Goal: Information Seeking & Learning: Check status

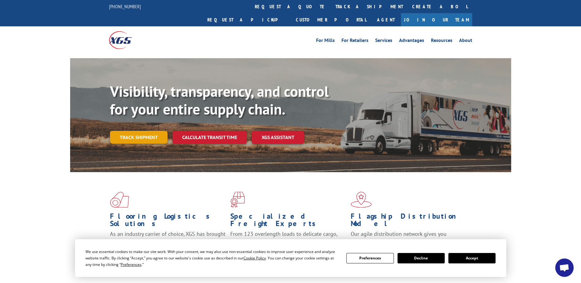
click at [139, 131] on link "Track shipment" at bounding box center [139, 137] width 58 height 13
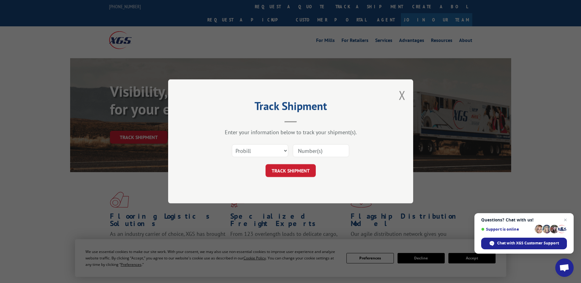
click at [304, 149] on input at bounding box center [321, 150] width 56 height 13
paste input "EFI00387433"
type input "EFI00387433"
click at [294, 173] on button "TRACK SHIPMENT" at bounding box center [290, 170] width 50 height 13
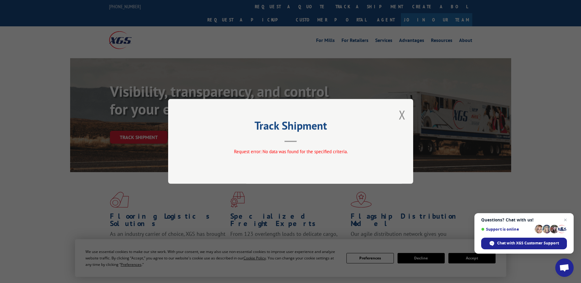
drag, startPoint x: 296, startPoint y: 140, endPoint x: 397, endPoint y: 123, distance: 101.9
click at [297, 140] on header "Track Shipment" at bounding box center [291, 131] width 184 height 21
click at [402, 115] on button "Close modal" at bounding box center [401, 115] width 7 height 16
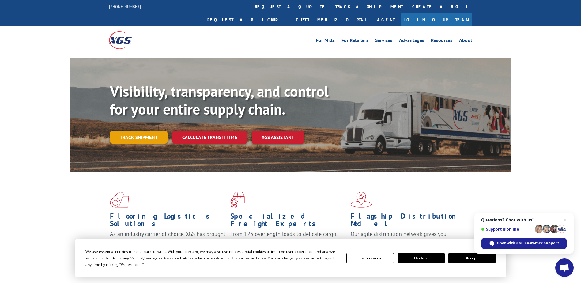
click at [141, 131] on link "Track shipment" at bounding box center [139, 137] width 58 height 13
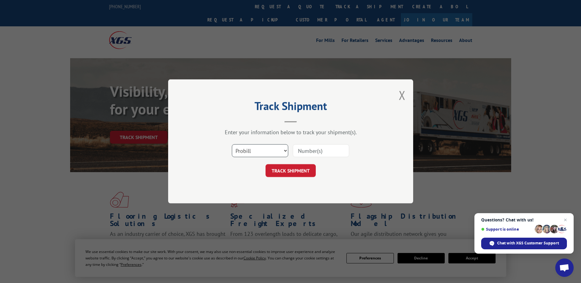
click at [257, 152] on select "Select category... Probill BOL PO" at bounding box center [260, 150] width 56 height 13
select select "bol"
click at [232, 144] on select "Select category... Probill BOL PO" at bounding box center [260, 150] width 56 height 13
click at [302, 157] on input at bounding box center [321, 150] width 56 height 13
paste input "EFI00387433"
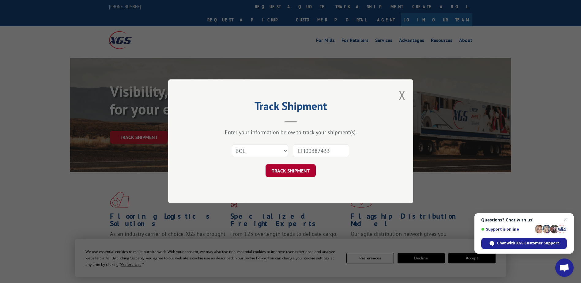
type input "EFI00387433"
click at [290, 170] on button "TRACK SHIPMENT" at bounding box center [290, 170] width 50 height 13
